Goal: Information Seeking & Learning: Understand process/instructions

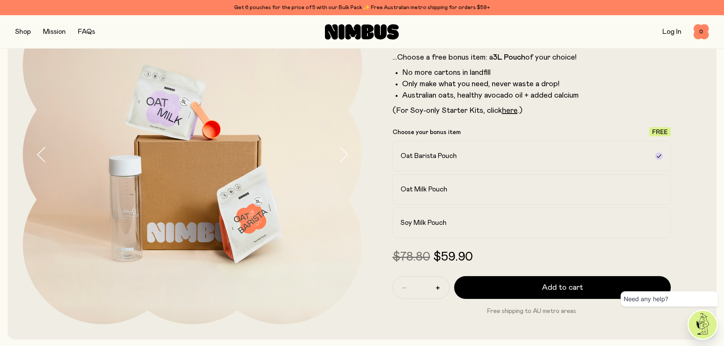
scroll to position [75, 0]
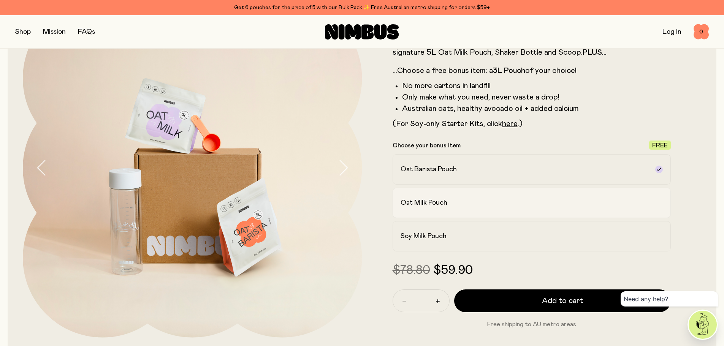
click at [464, 203] on div "Oat Milk Pouch" at bounding box center [525, 202] width 249 height 9
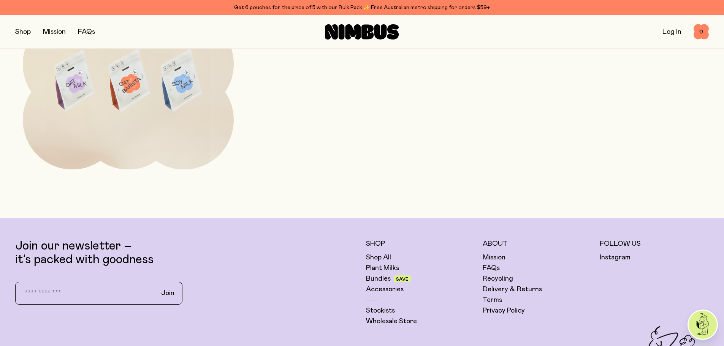
scroll to position [2960, 0]
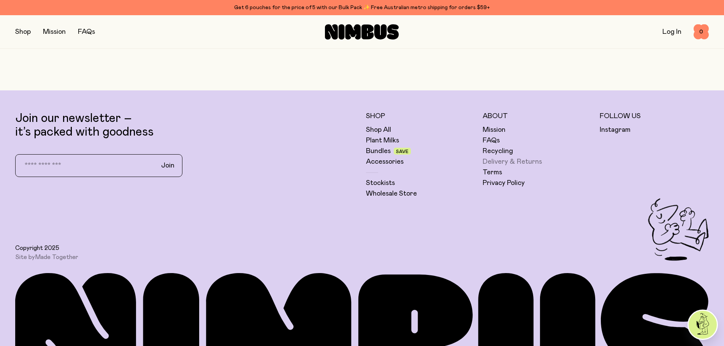
click at [493, 160] on link "Delivery & Returns" at bounding box center [512, 161] width 59 height 9
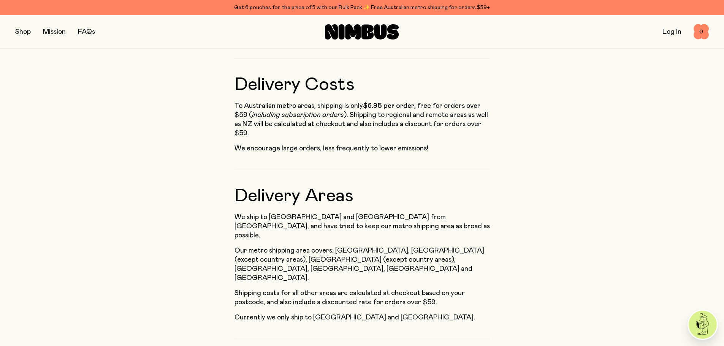
scroll to position [304, 0]
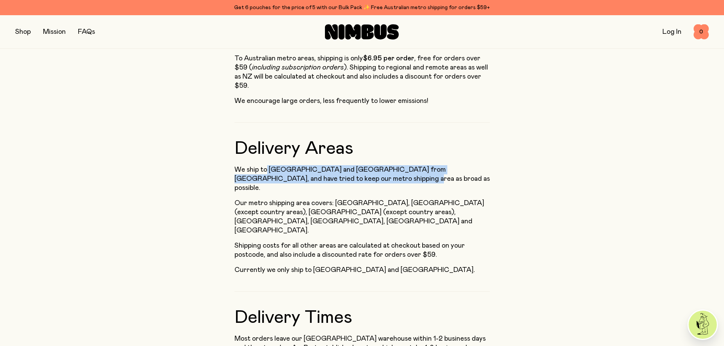
drag, startPoint x: 265, startPoint y: 171, endPoint x: 367, endPoint y: 179, distance: 102.3
click at [366, 180] on p "We ship to [GEOGRAPHIC_DATA] and [GEOGRAPHIC_DATA] from [GEOGRAPHIC_DATA], and …" at bounding box center [363, 178] width 256 height 27
click at [373, 175] on p "We ship to [GEOGRAPHIC_DATA] and [GEOGRAPHIC_DATA] from [GEOGRAPHIC_DATA], and …" at bounding box center [363, 178] width 256 height 27
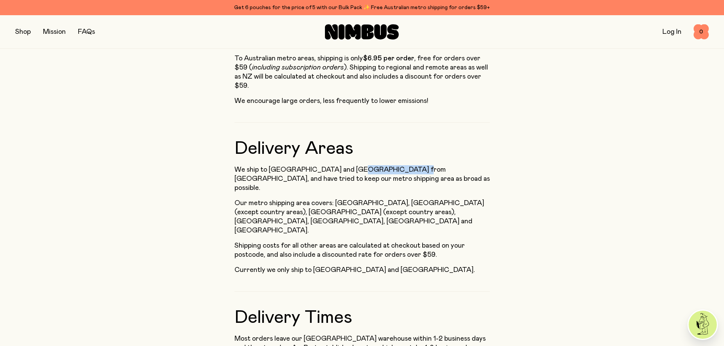
drag, startPoint x: 402, startPoint y: 173, endPoint x: 351, endPoint y: 173, distance: 50.6
click at [351, 173] on p "We ship to [GEOGRAPHIC_DATA] and [GEOGRAPHIC_DATA] from [GEOGRAPHIC_DATA], and …" at bounding box center [363, 178] width 256 height 27
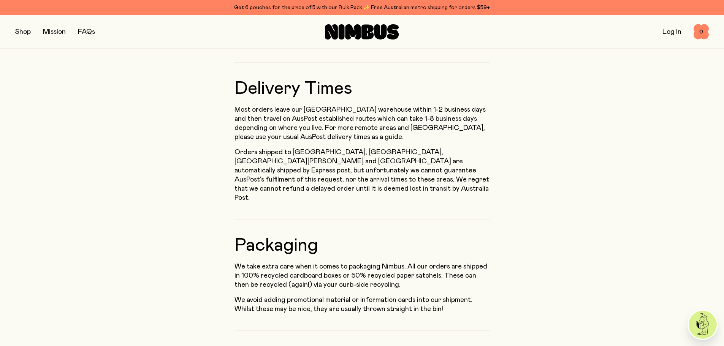
scroll to position [532, 0]
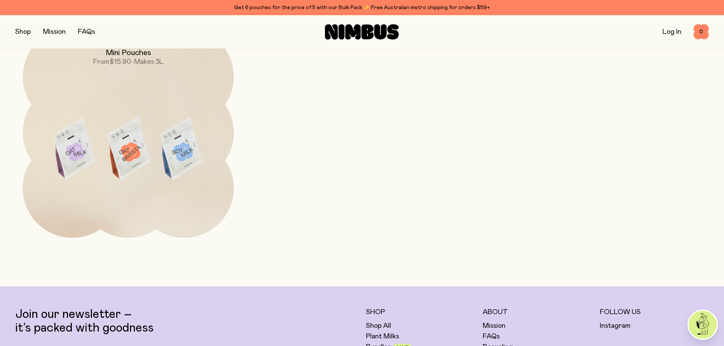
scroll to position [2731, 0]
